Goal: Task Accomplishment & Management: Use online tool/utility

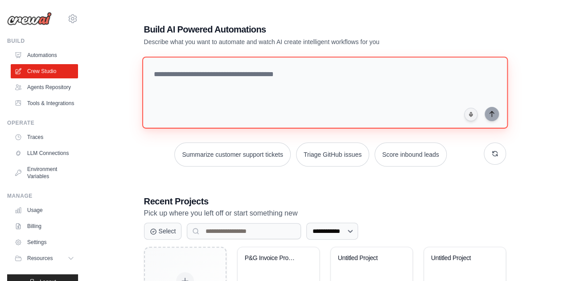
click at [206, 80] on textarea at bounding box center [325, 93] width 366 height 72
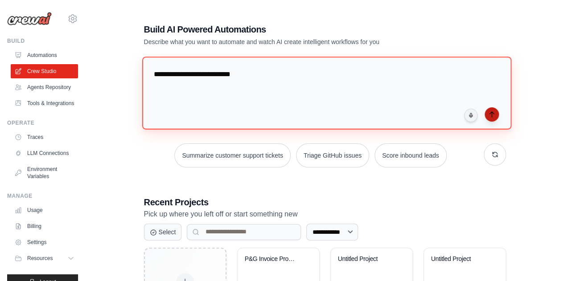
type textarea "**********"
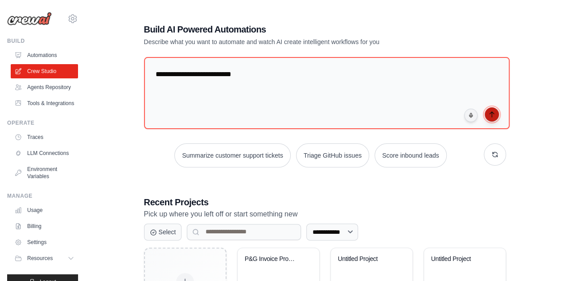
click at [492, 118] on button "submit" at bounding box center [492, 114] width 14 height 14
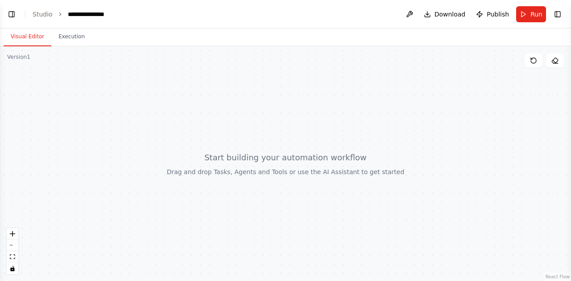
scroll to position [100, 0]
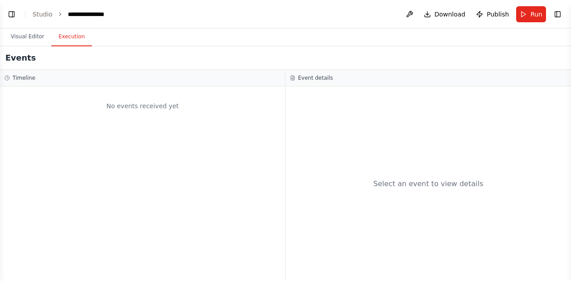
click at [70, 38] on button "Execution" at bounding box center [71, 37] width 41 height 19
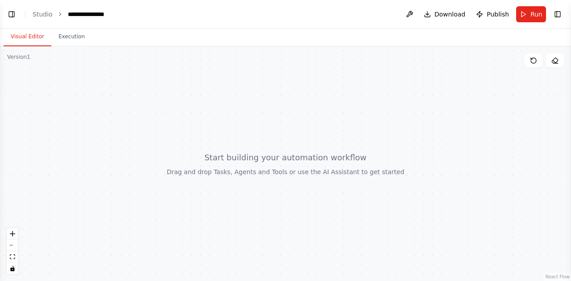
click at [27, 40] on button "Visual Editor" at bounding box center [28, 37] width 48 height 19
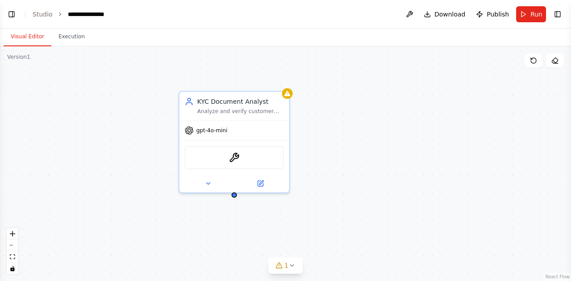
click at [47, 9] on header "**********" at bounding box center [285, 14] width 571 height 29
click at [47, 16] on link "Studio" at bounding box center [43, 14] width 20 height 7
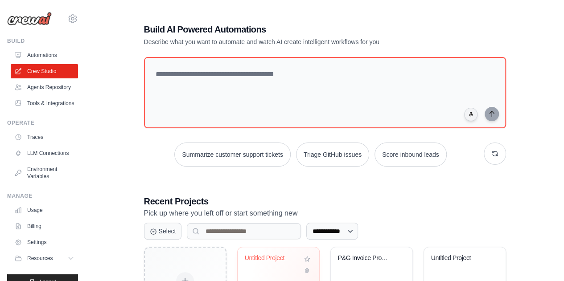
click at [317, 278] on div "Untitled Project" at bounding box center [279, 282] width 82 height 70
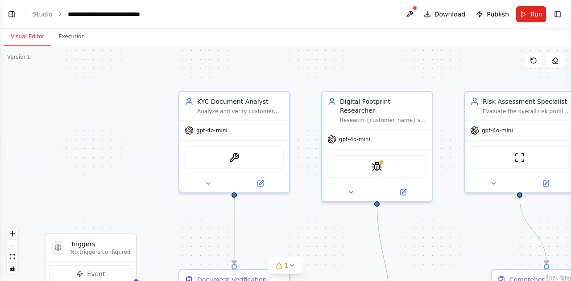
scroll to position [398, 0]
click at [45, 14] on link "Studio" at bounding box center [43, 14] width 20 height 7
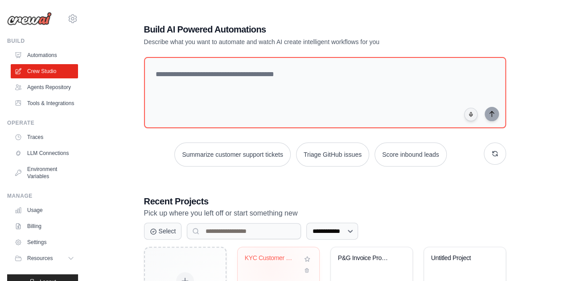
click at [270, 267] on div "KYC Customer Verification System" at bounding box center [278, 265] width 67 height 21
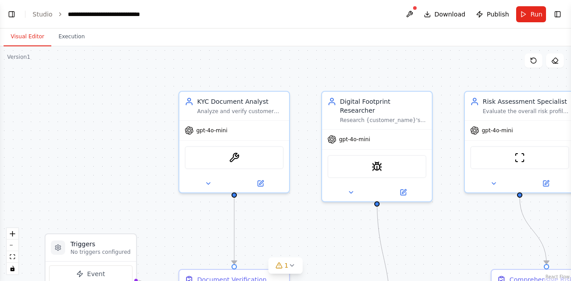
scroll to position [494, 0]
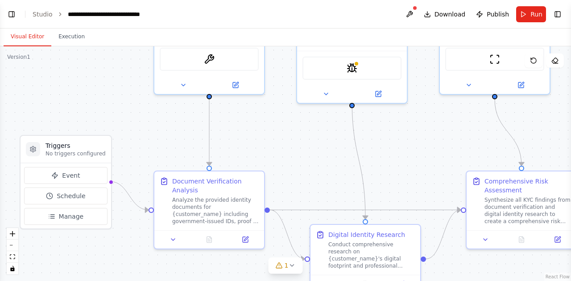
drag, startPoint x: 470, startPoint y: 258, endPoint x: 445, endPoint y: 159, distance: 101.6
click at [445, 159] on div ".deletable-edge-delete-btn { width: 20px; height: 20px; border: 0px solid #ffff…" at bounding box center [285, 163] width 571 height 235
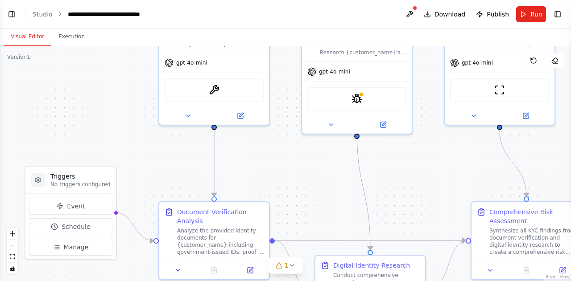
drag, startPoint x: 445, startPoint y: 159, endPoint x: 450, endPoint y: 192, distance: 33.3
click at [450, 192] on div ".deletable-edge-delete-btn { width: 20px; height: 20px; border: 0px solid #ffff…" at bounding box center [285, 163] width 571 height 235
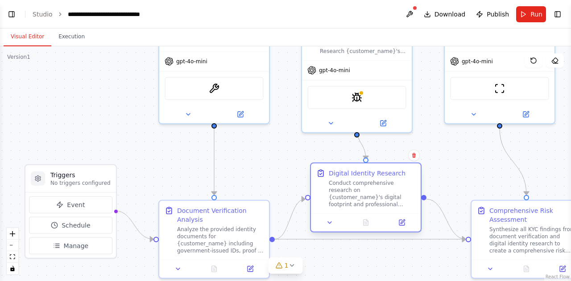
drag, startPoint x: 397, startPoint y: 269, endPoint x: 389, endPoint y: 177, distance: 92.2
click at [389, 177] on div "Digital Identity Research" at bounding box center [367, 173] width 77 height 9
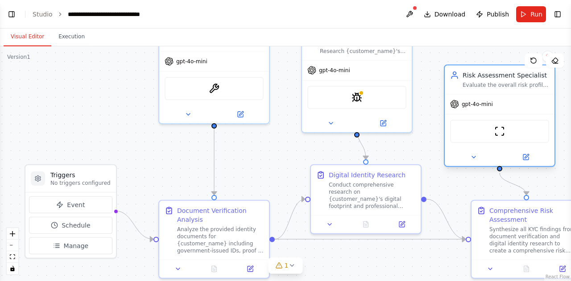
drag, startPoint x: 484, startPoint y: 76, endPoint x: 482, endPoint y: 126, distance: 49.5
click at [482, 126] on div "ScrapeWebsiteTool" at bounding box center [499, 131] width 99 height 23
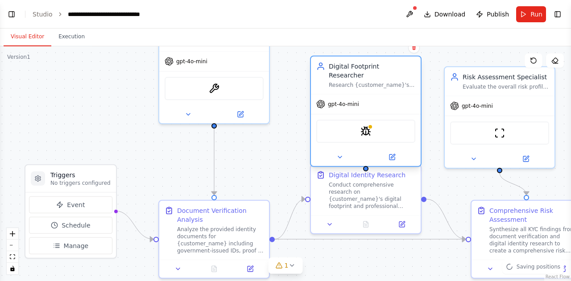
drag, startPoint x: 398, startPoint y: 70, endPoint x: 403, endPoint y: 108, distance: 38.7
click at [403, 114] on div "SpiderTool" at bounding box center [366, 131] width 110 height 34
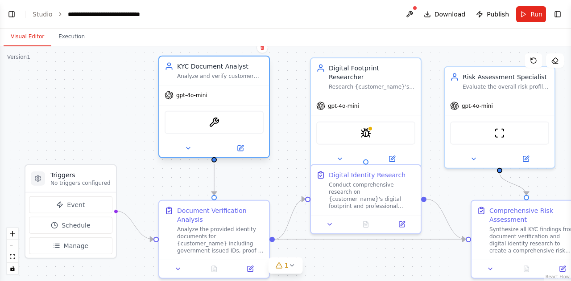
drag, startPoint x: 246, startPoint y: 71, endPoint x: 248, endPoint y: 103, distance: 32.2
click at [248, 103] on div "gpt-4o-mini OCRTool" at bounding box center [214, 121] width 110 height 72
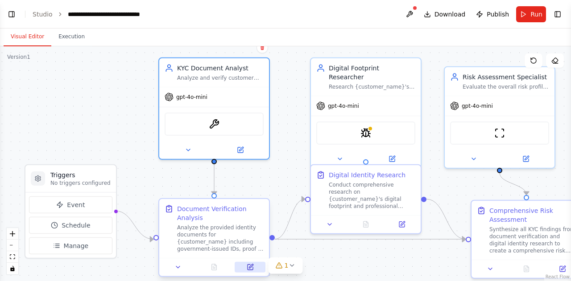
click at [253, 269] on icon at bounding box center [249, 267] width 7 height 7
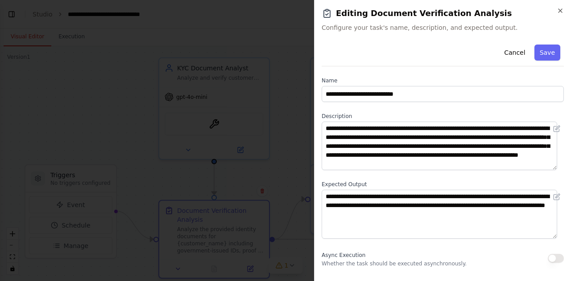
scroll to position [120, 0]
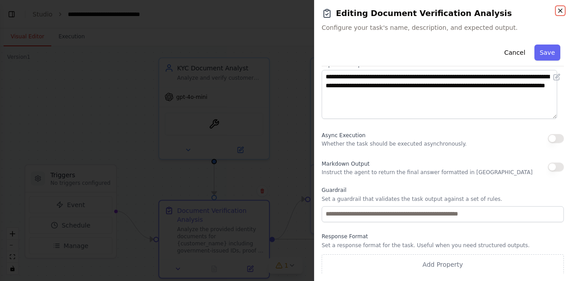
click at [558, 10] on icon "button" at bounding box center [559, 10] width 7 height 7
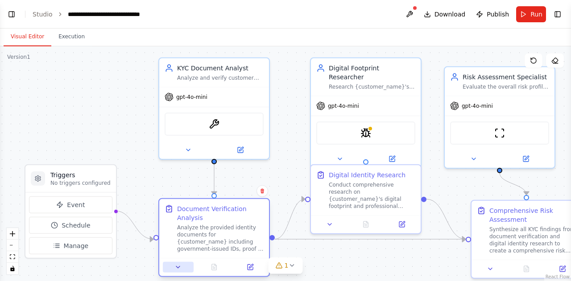
click at [177, 272] on button at bounding box center [178, 267] width 31 height 11
click at [179, 265] on icon at bounding box center [177, 267] width 7 height 7
click at [292, 261] on button "1" at bounding box center [285, 266] width 34 height 16
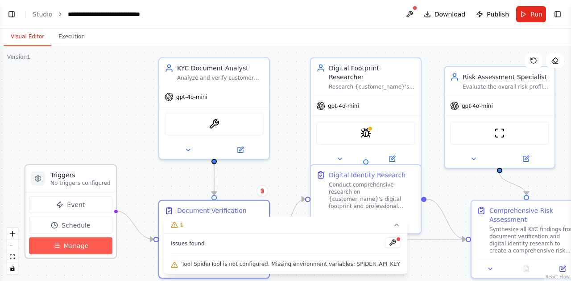
click at [89, 247] on button "Manage" at bounding box center [70, 246] width 83 height 17
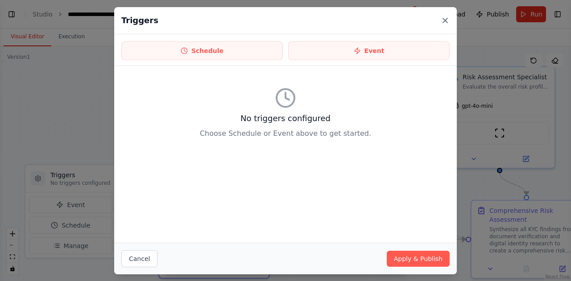
click at [447, 21] on icon at bounding box center [444, 20] width 9 height 9
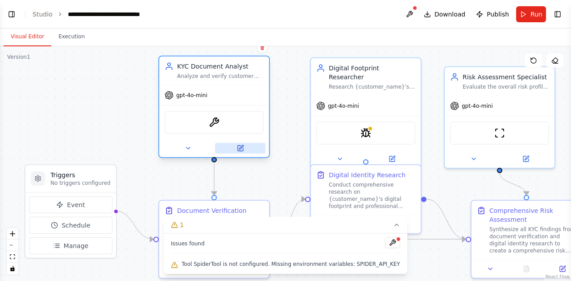
click at [242, 153] on button at bounding box center [240, 148] width 50 height 11
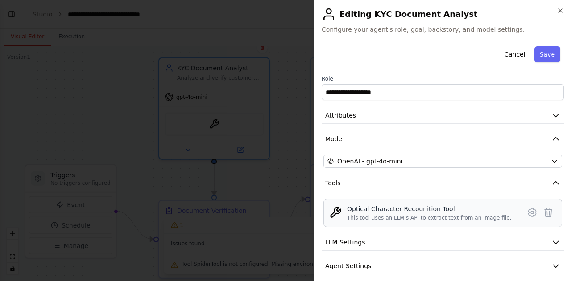
click at [475, 213] on div "Optical Character Recognition Tool This tool uses an LLM's API to extract text …" at bounding box center [429, 213] width 164 height 17
click at [542, 237] on button "LLM Settings" at bounding box center [442, 242] width 242 height 16
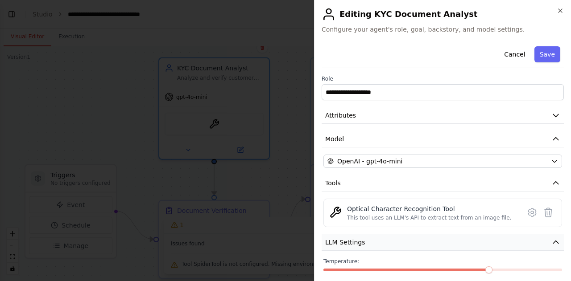
click at [542, 237] on button "LLM Settings" at bounding box center [442, 242] width 242 height 16
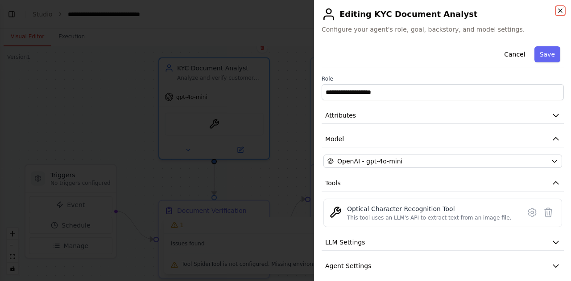
click at [557, 9] on icon "button" at bounding box center [559, 10] width 7 height 7
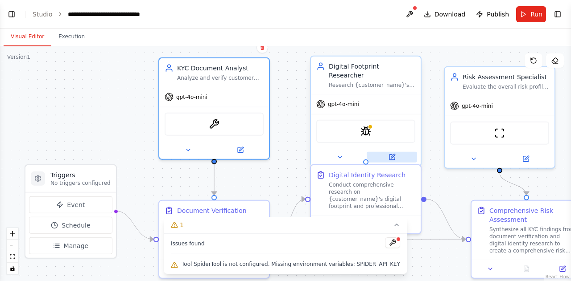
click at [393, 152] on button at bounding box center [391, 157] width 50 height 11
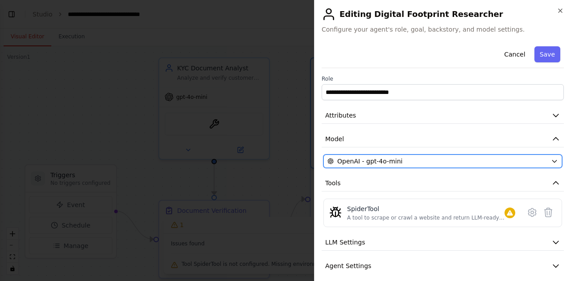
click at [417, 159] on div "OpenAI - gpt-4o-mini" at bounding box center [437, 161] width 220 height 9
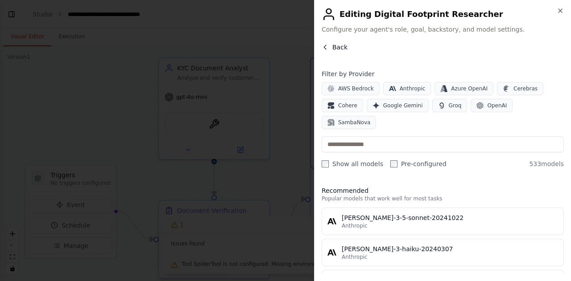
click at [325, 48] on icon "button" at bounding box center [324, 47] width 7 height 7
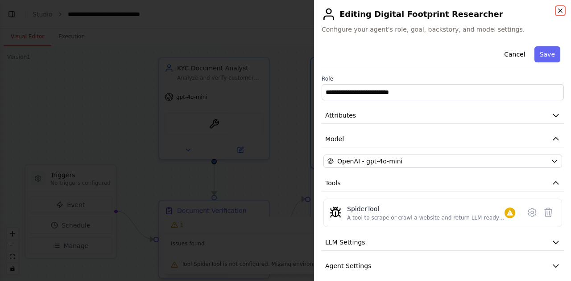
click at [563, 11] on icon "button" at bounding box center [559, 10] width 7 height 7
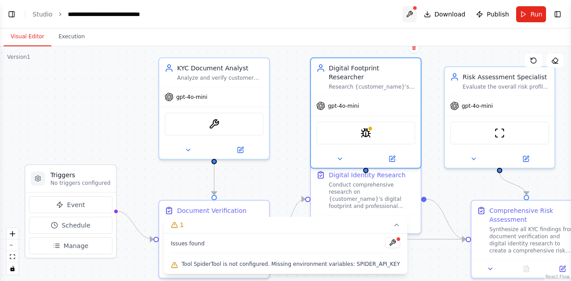
click at [413, 15] on button at bounding box center [409, 14] width 14 height 16
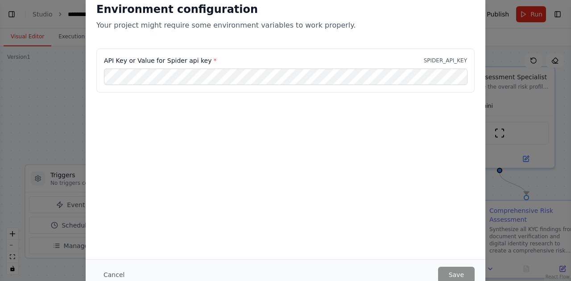
click at [42, 116] on div "Environment configuration Your project might require some environment variables…" at bounding box center [285, 140] width 571 height 281
click at [108, 275] on button "Cancel" at bounding box center [113, 275] width 35 height 16
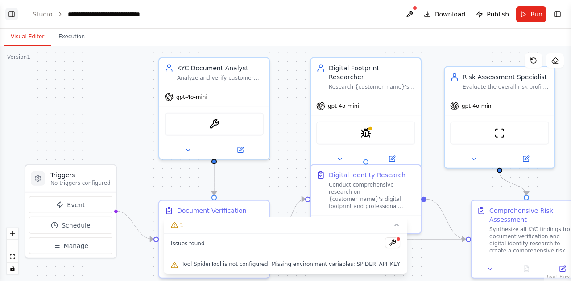
click at [8, 12] on button "Toggle Left Sidebar" at bounding box center [11, 14] width 12 height 12
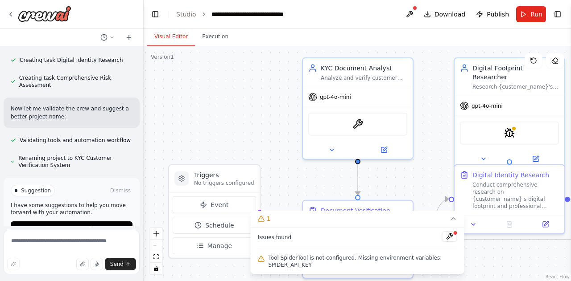
click at [140, 80] on div at bounding box center [142, 140] width 4 height 281
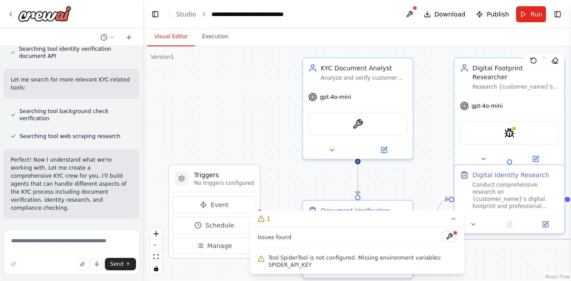
scroll to position [20, 0]
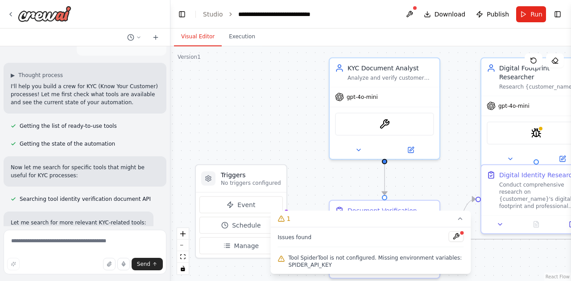
drag, startPoint x: 141, startPoint y: 141, endPoint x: 171, endPoint y: 186, distance: 54.3
click at [171, 186] on div "want to build a crew for KYC ▶ Thought process I'll help you build a crew for K…" at bounding box center [285, 140] width 571 height 281
click at [91, 146] on span "Getting the state of the automation" at bounding box center [67, 143] width 95 height 7
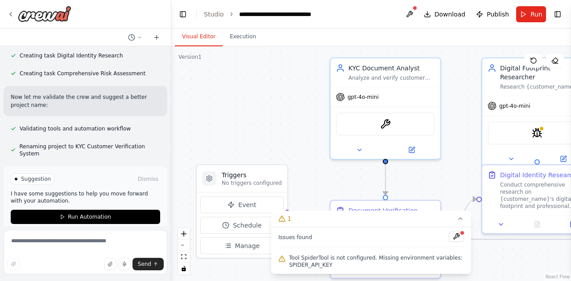
scroll to position [434, 0]
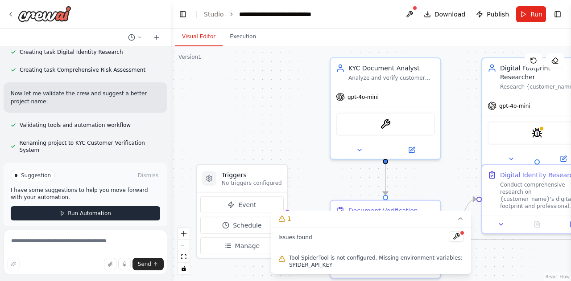
click at [107, 206] on button "Run Automation" at bounding box center [85, 213] width 149 height 14
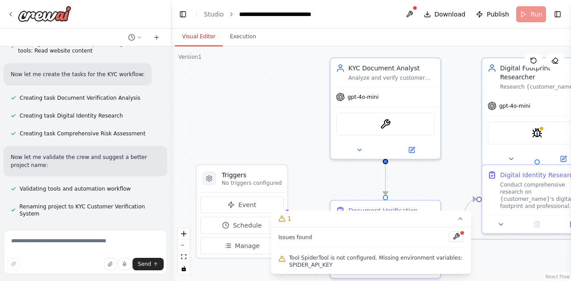
scroll to position [362, 0]
